Goal: Information Seeking & Learning: Learn about a topic

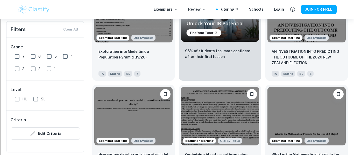
scroll to position [927, 0]
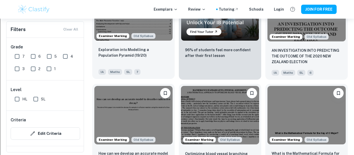
click at [169, 51] on div "Exploration into Modelling a Population Pyramid (19/20) IA Maths SL 7" at bounding box center [133, 61] width 83 height 36
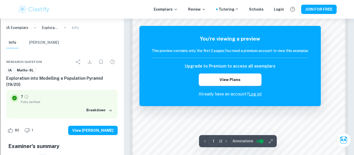
scroll to position [355, 0]
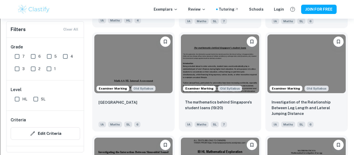
scroll to position [1082, 0]
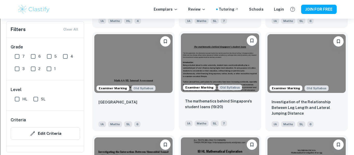
click at [216, 81] on img at bounding box center [220, 62] width 78 height 59
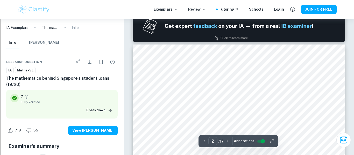
scroll to position [317, 0]
type input "1"
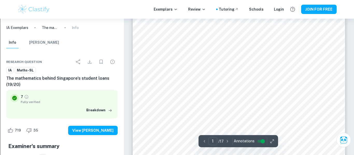
scroll to position [20, 0]
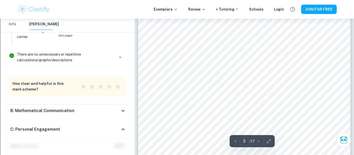
scroll to position [722, 0]
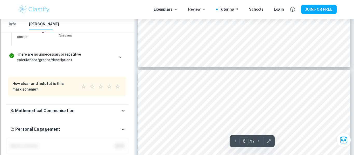
type input "7"
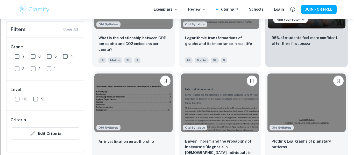
scroll to position [1456, 0]
